Goal: Navigation & Orientation: Find specific page/section

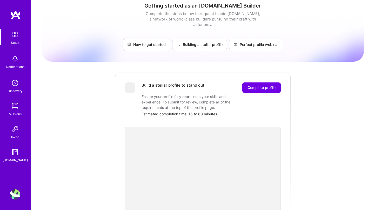
scroll to position [7, 0]
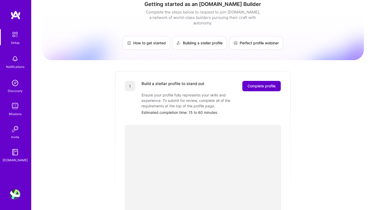
click at [256, 84] on span "Complete profile" at bounding box center [261, 86] width 28 height 5
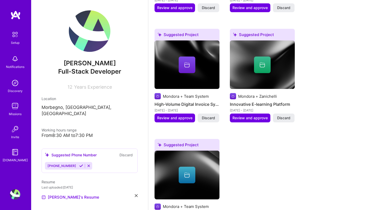
scroll to position [475, 0]
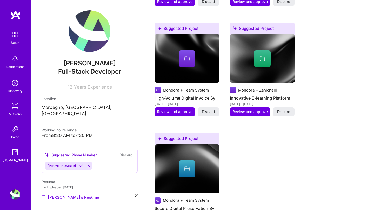
click at [19, 112] on div "Missions" at bounding box center [15, 113] width 13 height 5
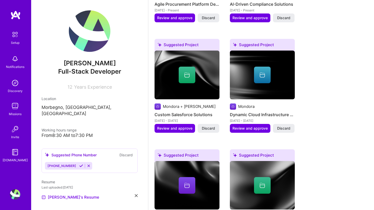
scroll to position [241, 0]
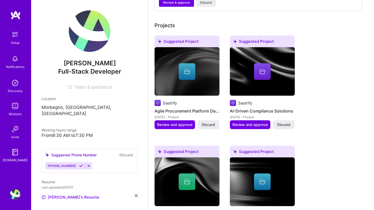
click at [18, 11] on img at bounding box center [15, 14] width 10 height 9
click at [17, 16] on img at bounding box center [15, 14] width 10 height 9
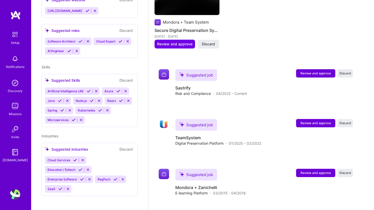
scroll to position [717, 0]
